Goal: Task Accomplishment & Management: Complete application form

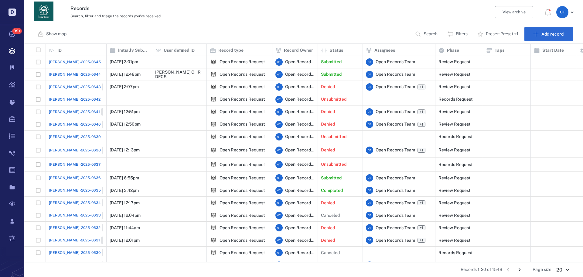
click at [57, 62] on span "[PERSON_NAME]-2025-0645" at bounding box center [75, 61] width 52 height 5
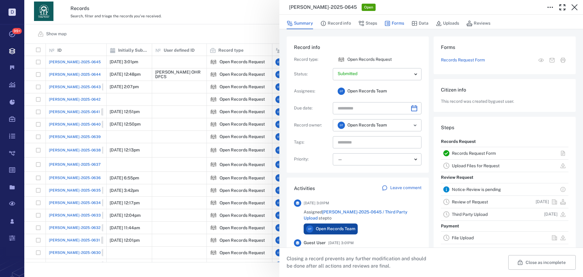
click at [394, 25] on button "Forms" at bounding box center [394, 24] width 20 height 12
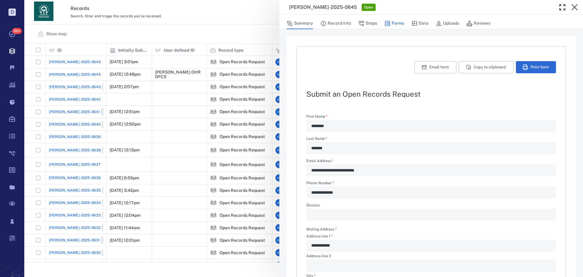
type textarea "*"
click at [367, 23] on button "Steps" at bounding box center [367, 24] width 19 height 12
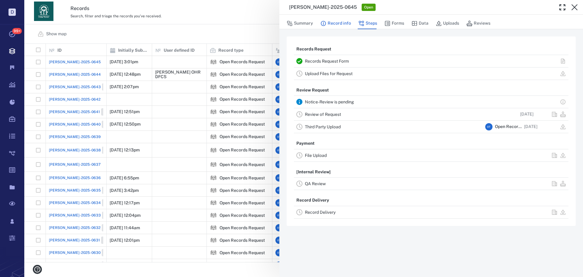
click at [344, 26] on button "Record info" at bounding box center [335, 24] width 31 height 12
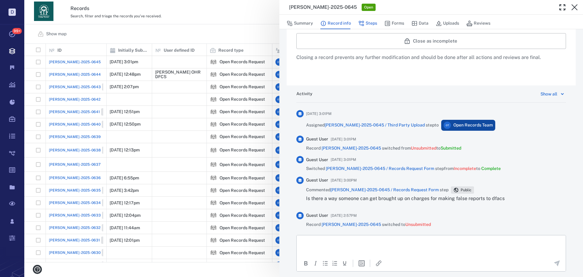
click at [376, 22] on button "Steps" at bounding box center [367, 24] width 19 height 12
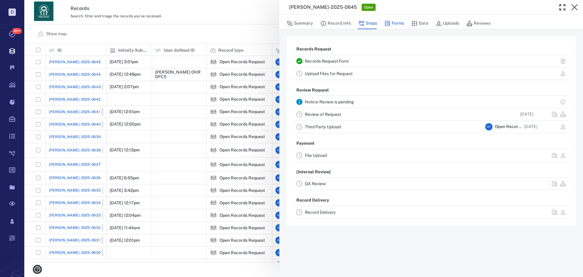
click at [396, 22] on button "Forms" at bounding box center [394, 24] width 20 height 12
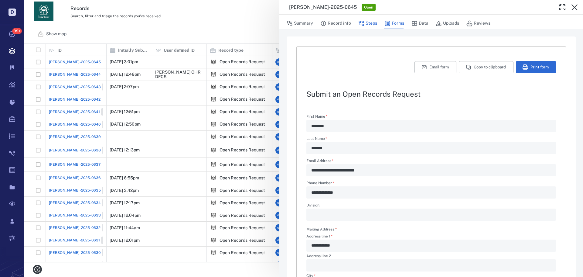
type textarea "*"
click at [369, 21] on button "Steps" at bounding box center [367, 24] width 19 height 12
click at [364, 22] on button "Steps" at bounding box center [367, 24] width 19 height 12
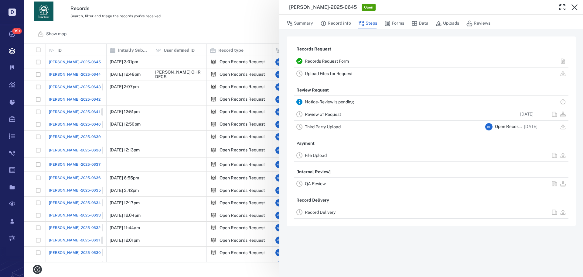
click at [323, 119] on div "Review of Request [DATE]" at bounding box center [431, 114] width 274 height 12
click at [324, 116] on link "Review of Request" at bounding box center [323, 114] width 36 height 5
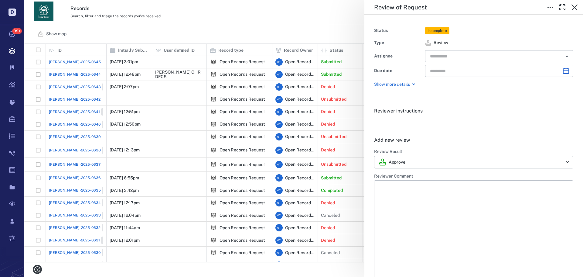
type input "**********"
click at [472, 53] on input "text" at bounding box center [492, 56] width 126 height 8
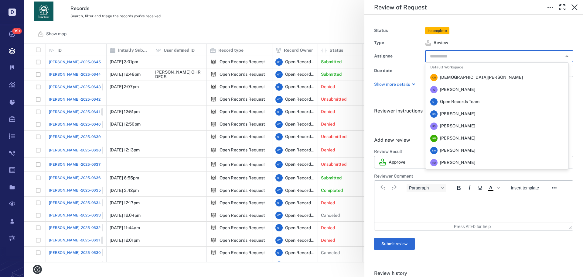
click at [460, 111] on span "[PERSON_NAME]" at bounding box center [457, 114] width 35 height 6
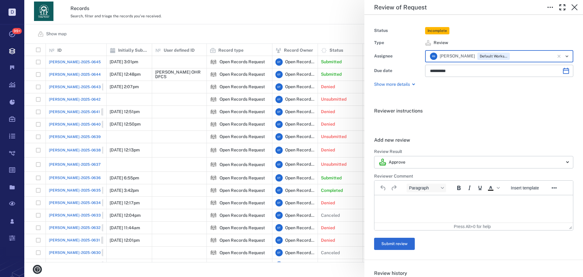
click at [290, 29] on div "**********" at bounding box center [303, 138] width 558 height 277
click at [249, 28] on div "Show map Search Filters Preset: Preset #1 Add record" at bounding box center [303, 33] width 558 height 19
